Goal: Task Accomplishment & Management: Complete application form

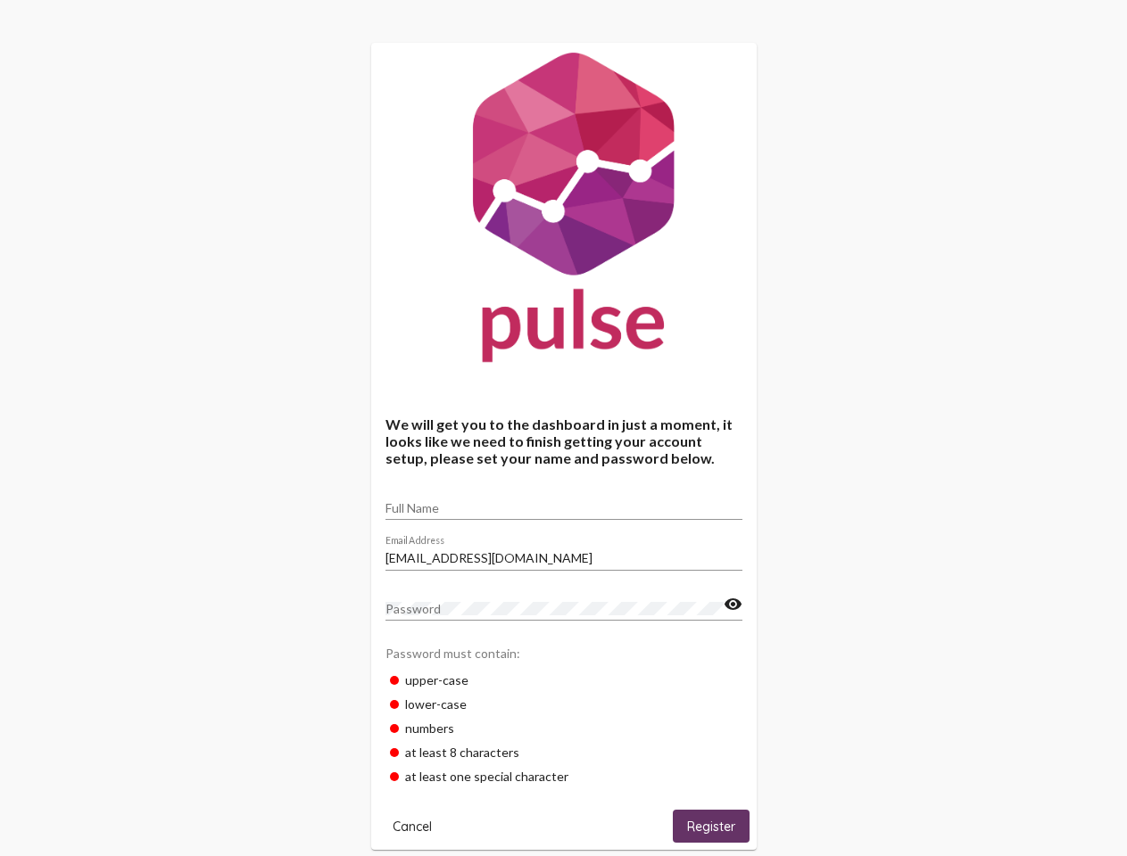
click at [564, 502] on input "Full Name" at bounding box center [563, 508] width 357 height 14
click at [564, 553] on input "[EMAIL_ADDRESS][DOMAIN_NAME]" at bounding box center [563, 558] width 357 height 14
click at [732, 605] on mat-icon "visibility" at bounding box center [732, 604] width 19 height 21
click at [412, 826] on span "Cancel" at bounding box center [411, 827] width 39 height 16
click at [711, 826] on html "We will get you to the dashboard in just a moment, it looks like we need to fin…" at bounding box center [563, 683] width 1127 height 1367
